Goal: Book appointment/travel/reservation

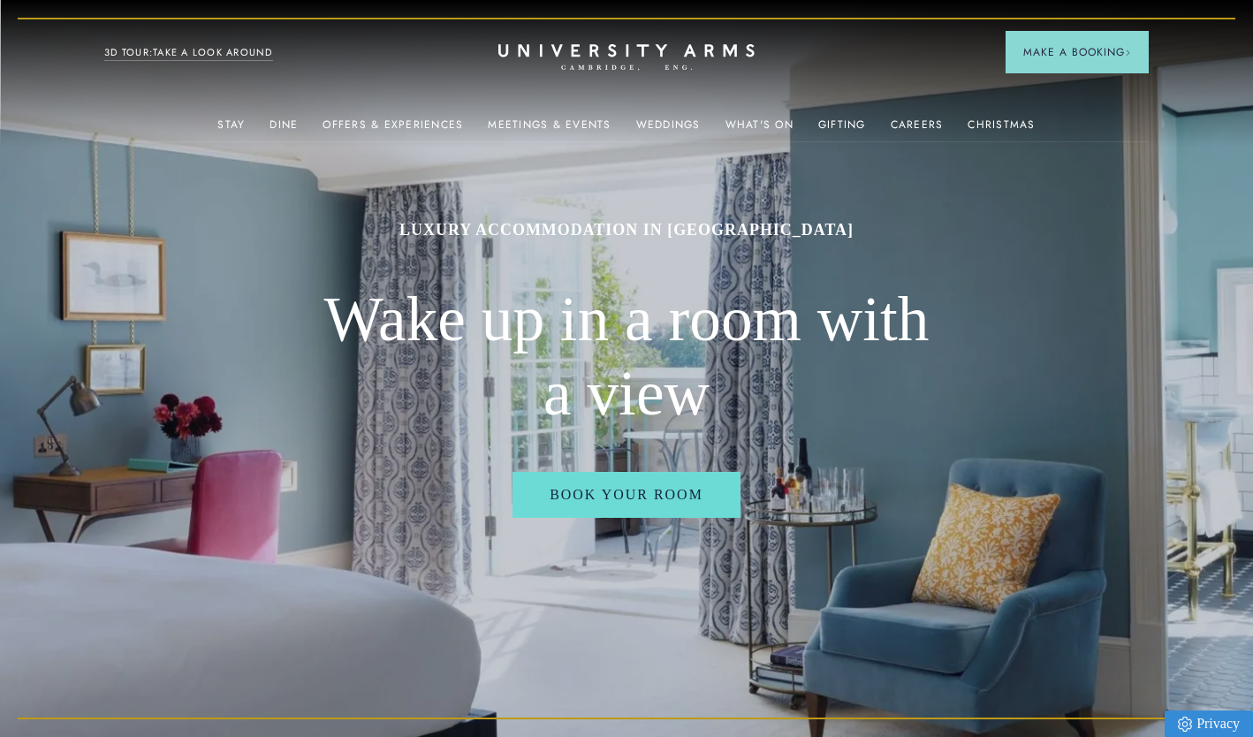
click at [1068, 60] on button "Make a Booking" at bounding box center [1077, 52] width 143 height 42
click at [1078, 57] on span "Make a Booking" at bounding box center [1078, 52] width 108 height 16
click at [1076, 97] on header "Stay Suites Superior Rooms Classic Rooms Cosy Rooms Dine Restaurant Bar Afterno…" at bounding box center [626, 48] width 1253 height 97
click at [1138, 45] on button "Make a Booking" at bounding box center [1077, 52] width 143 height 42
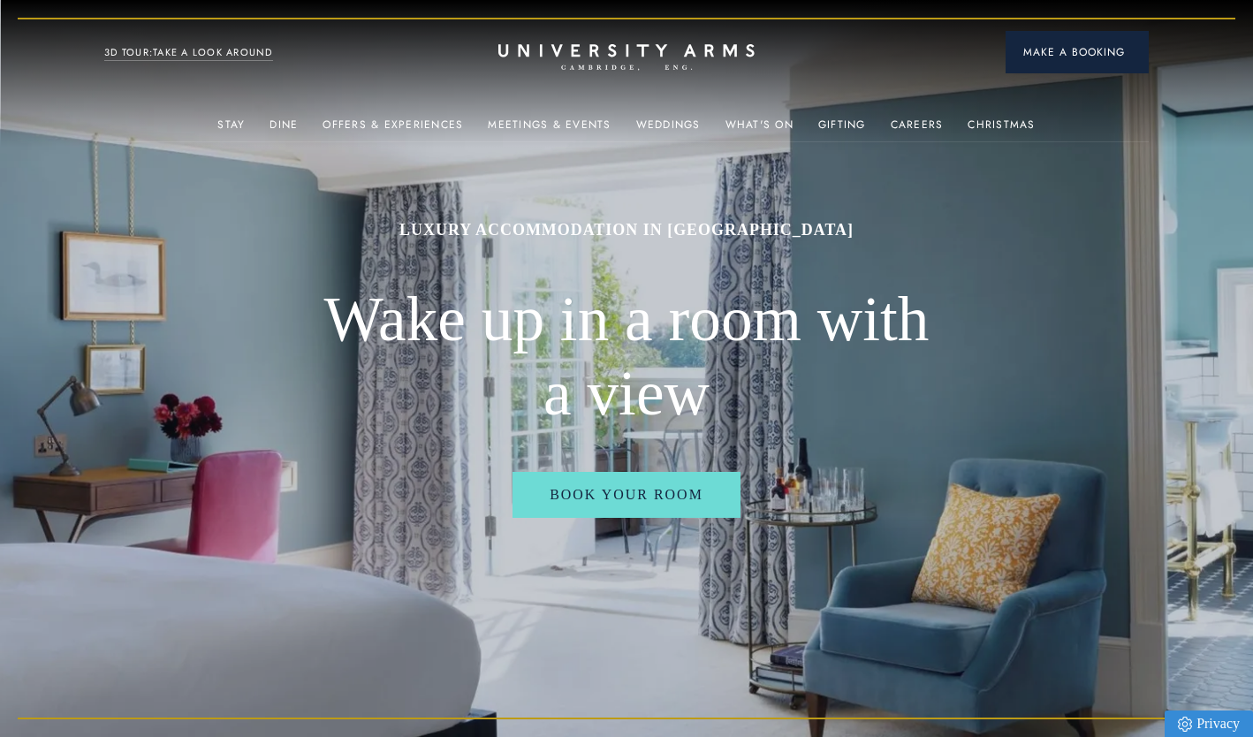
click at [1138, 45] on button "Make a Booking" at bounding box center [1077, 52] width 143 height 42
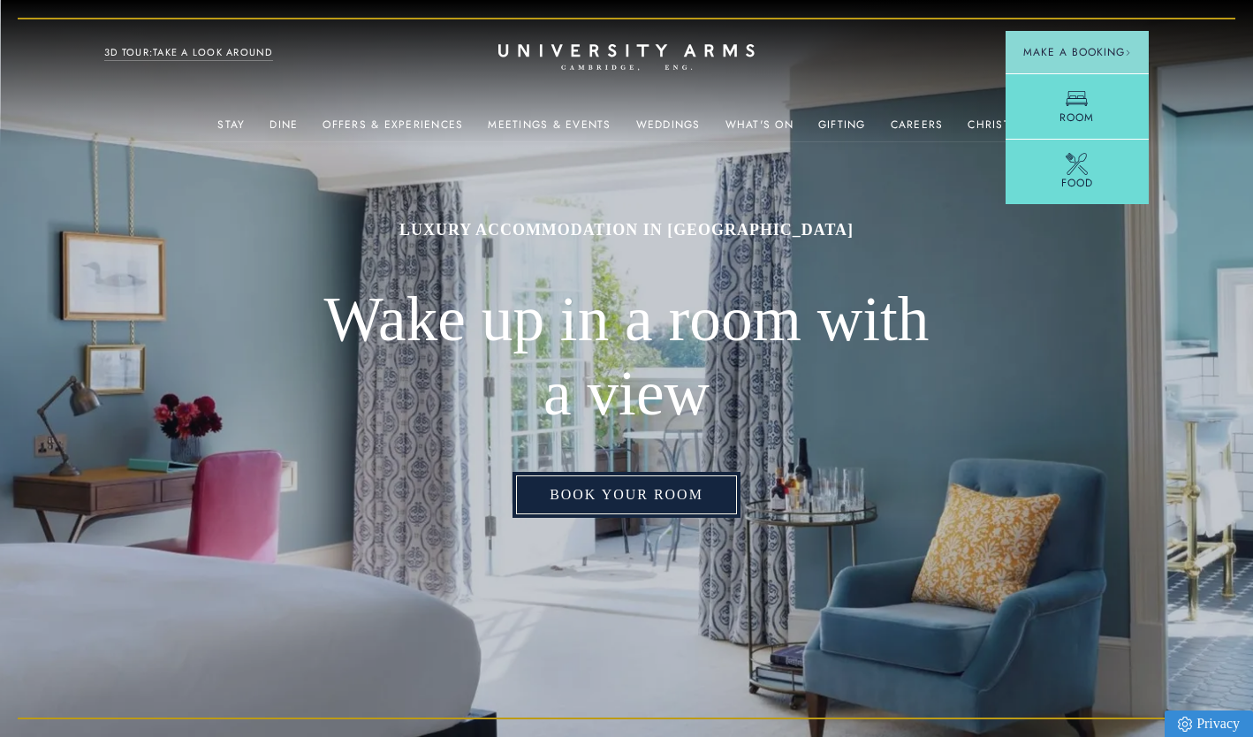
click at [610, 514] on link "Book Your Room" at bounding box center [627, 495] width 228 height 46
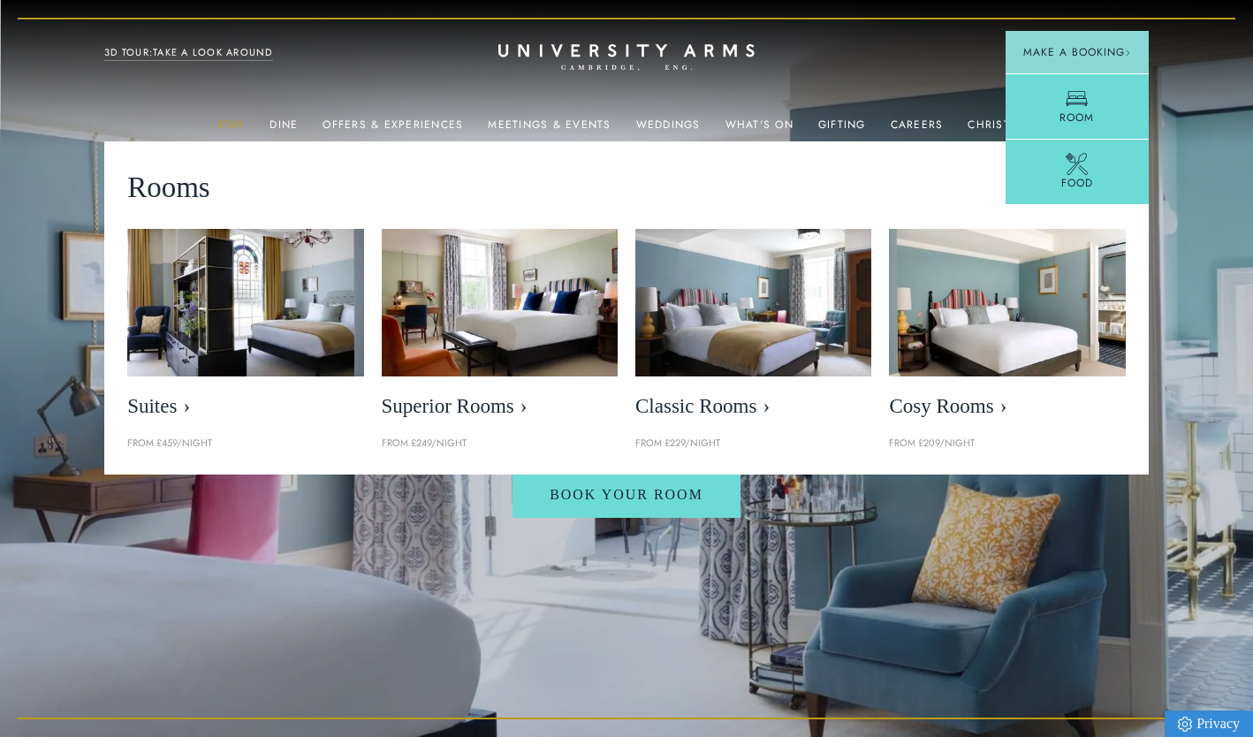
click at [232, 127] on link "Stay" at bounding box center [230, 129] width 27 height 23
click at [240, 124] on link "Stay" at bounding box center [230, 129] width 27 height 23
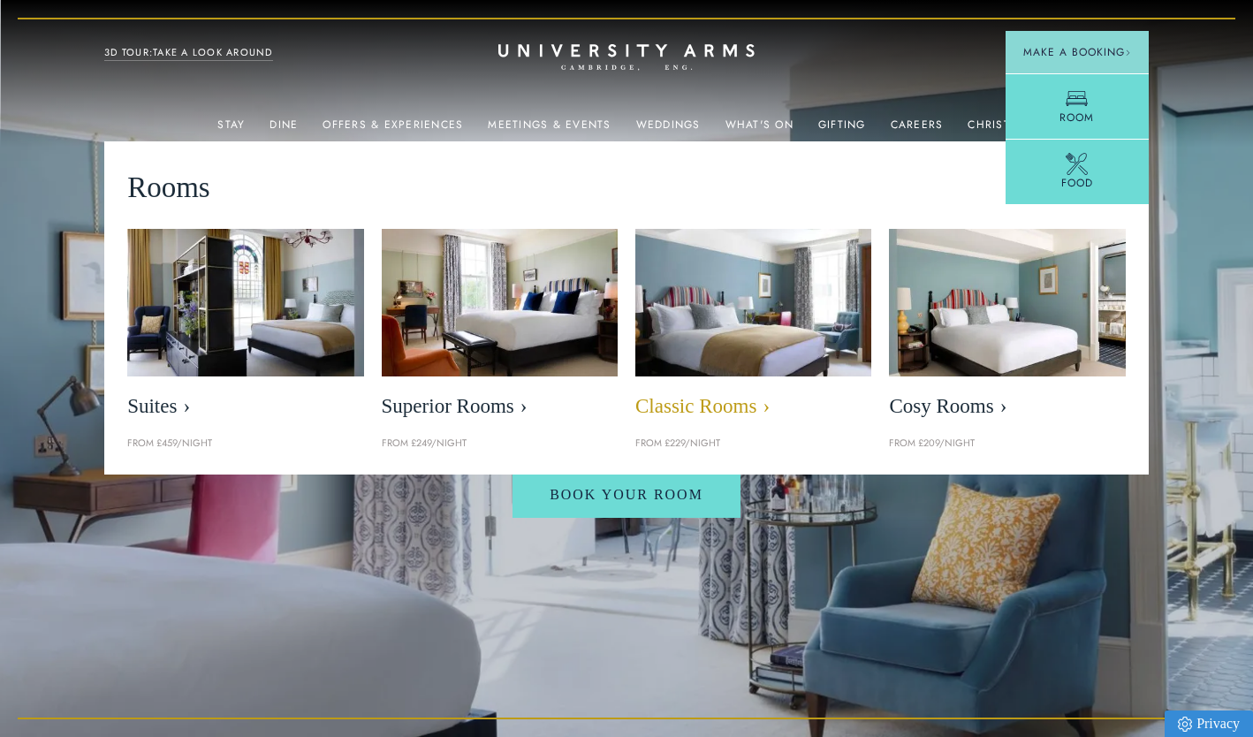
click at [807, 368] on img at bounding box center [754, 302] width 272 height 170
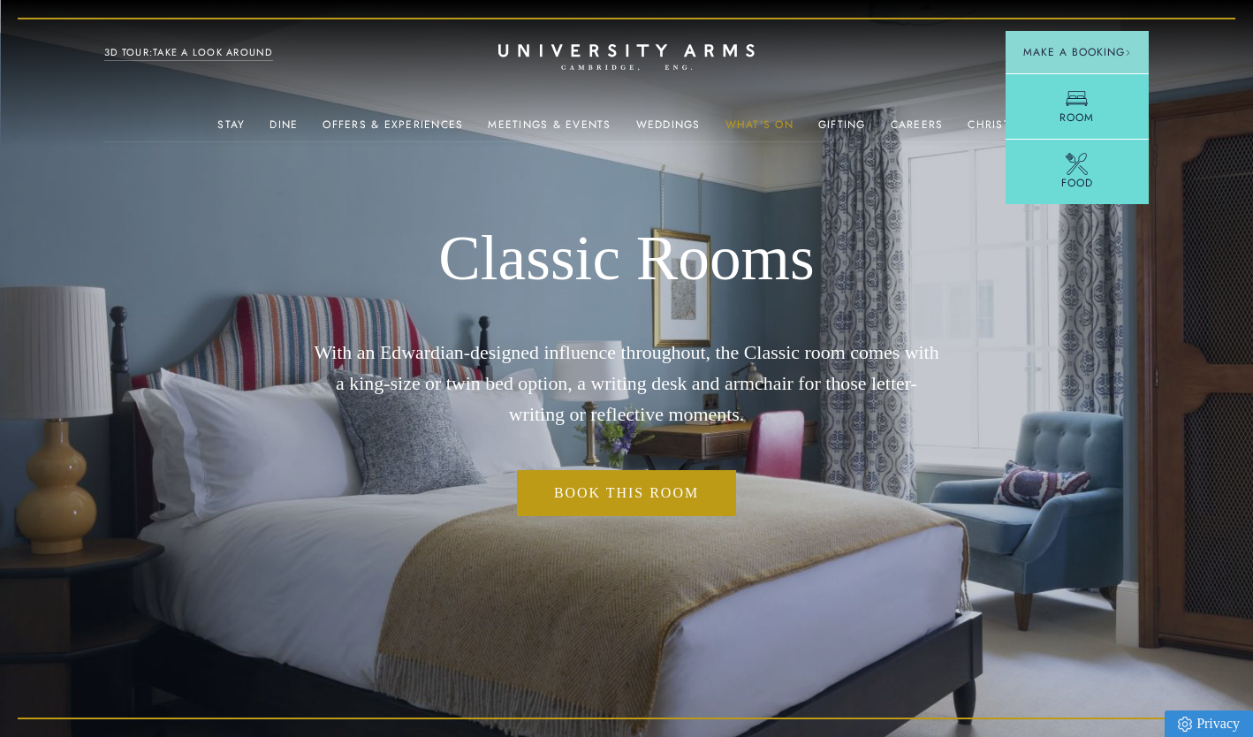
click at [762, 129] on link "What's On" at bounding box center [760, 129] width 68 height 23
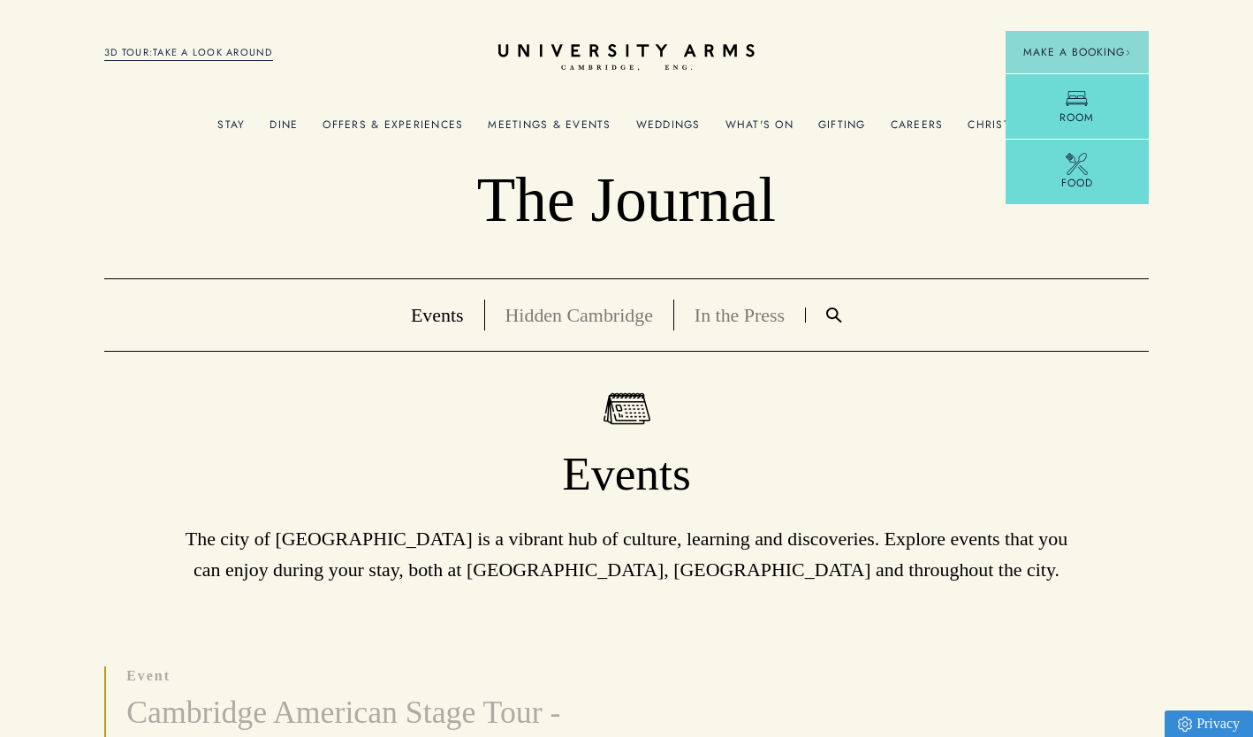
click at [617, 312] on link "Hidden Cambridge" at bounding box center [580, 315] width 148 height 22
click at [592, 316] on link "Hidden Cambridge" at bounding box center [580, 315] width 148 height 22
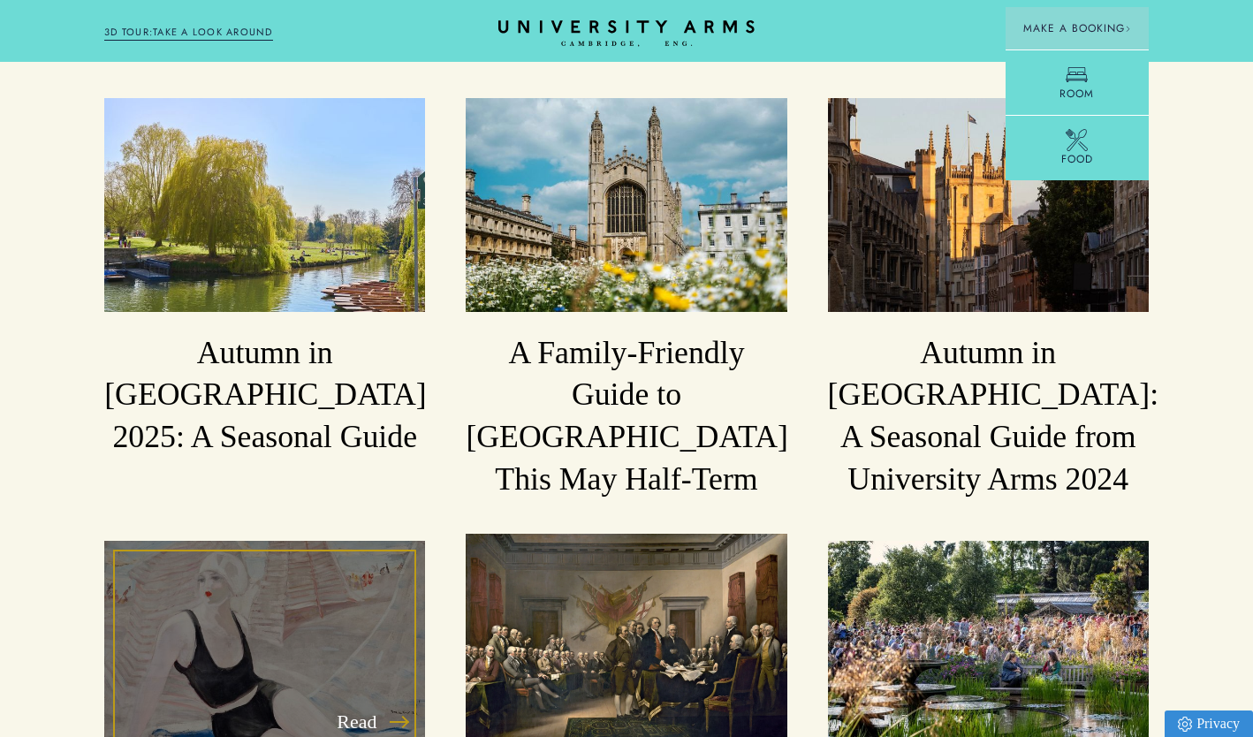
scroll to position [1331, 0]
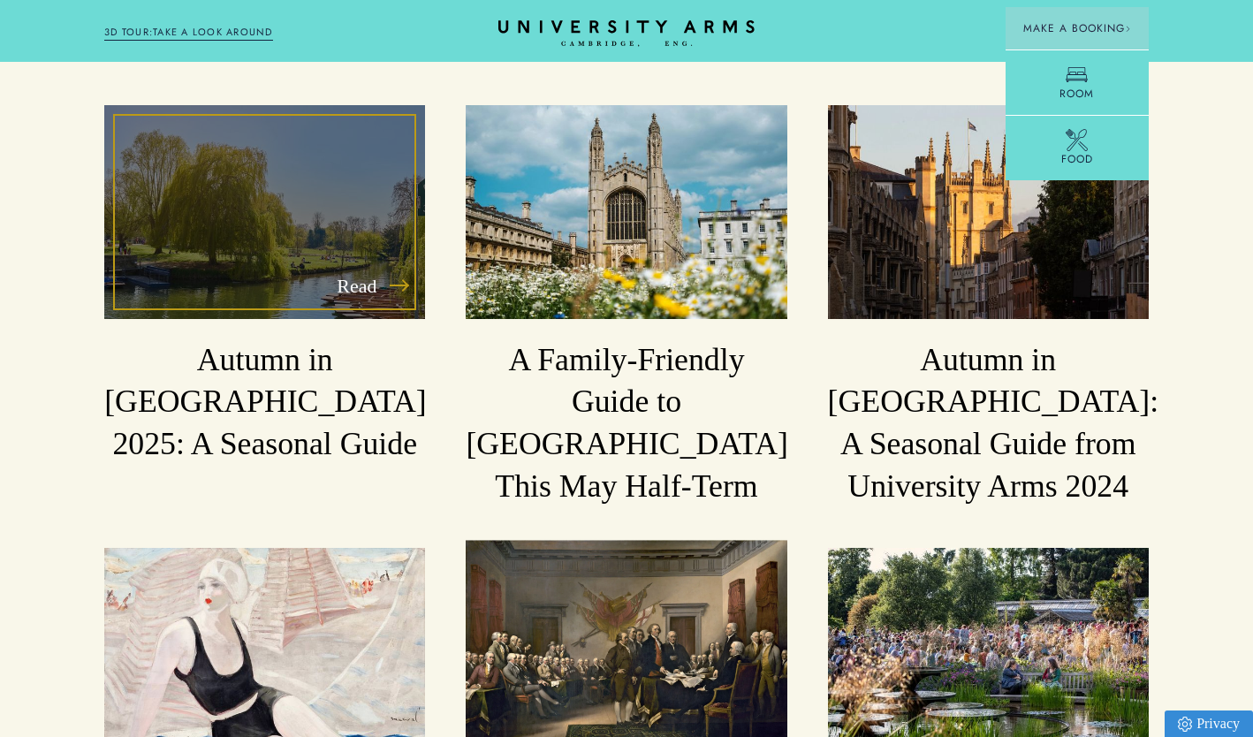
click at [354, 339] on h3 "Autumn in [GEOGRAPHIC_DATA] 2025: A Seasonal Guide" at bounding box center [264, 402] width 321 height 126
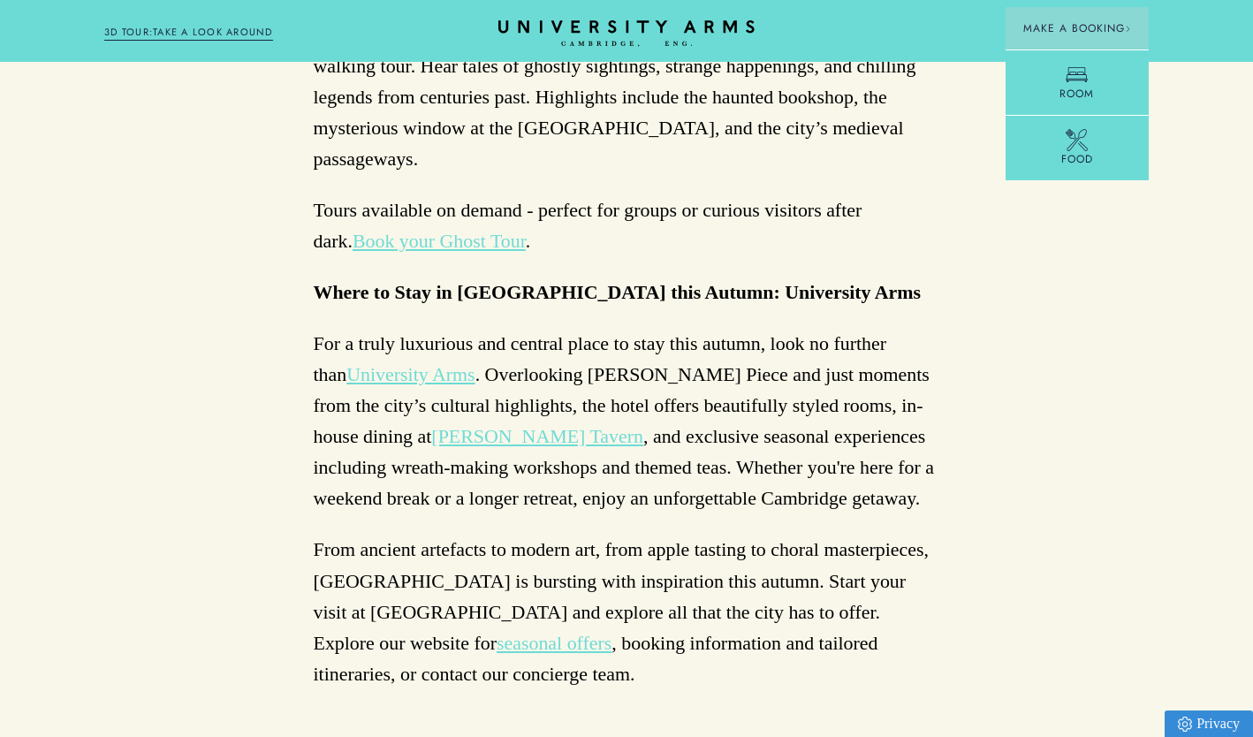
scroll to position [5369, 0]
